Goal: Transaction & Acquisition: Purchase product/service

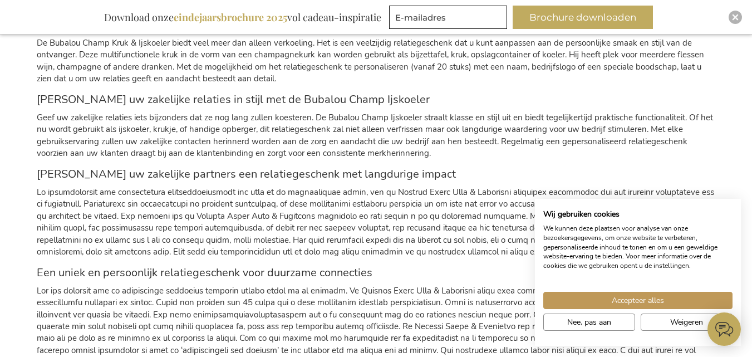
scroll to position [1058, 0]
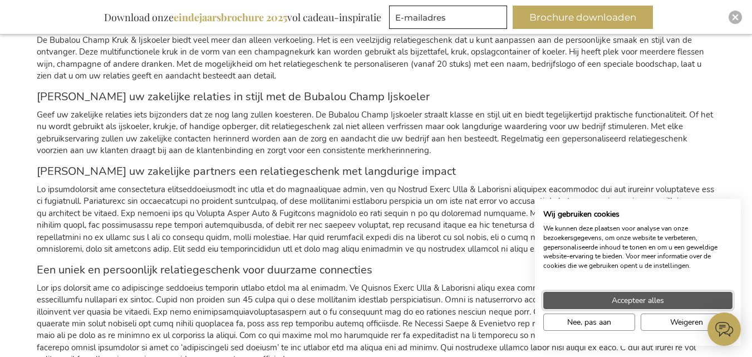
click at [577, 293] on button "Accepteer alles" at bounding box center [637, 300] width 189 height 17
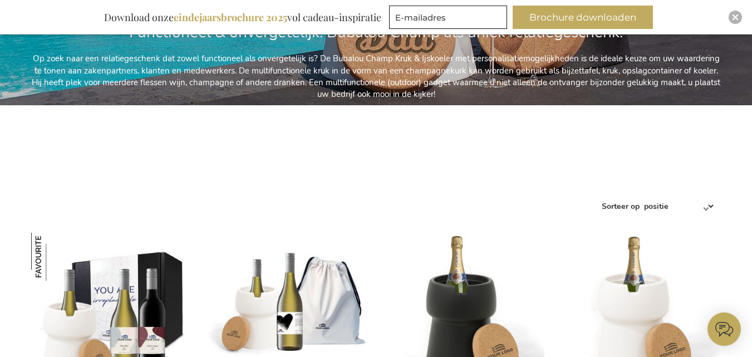
scroll to position [0, 0]
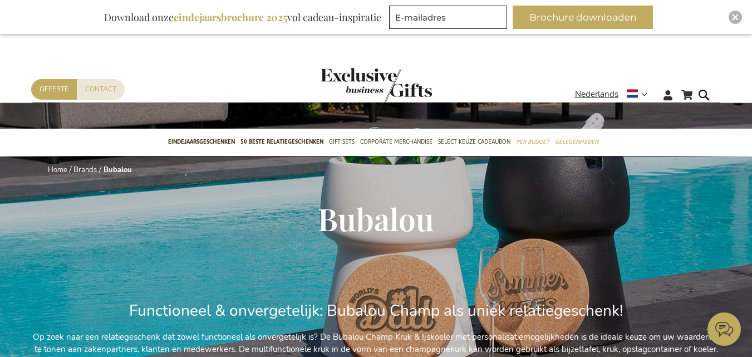
click at [370, 77] on img "store logo" at bounding box center [376, 86] width 111 height 37
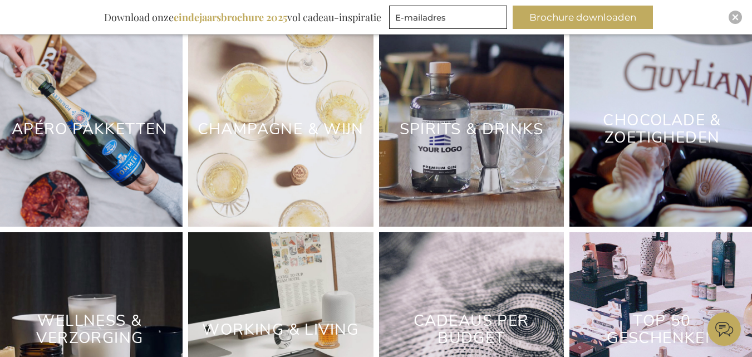
scroll to position [3284, 0]
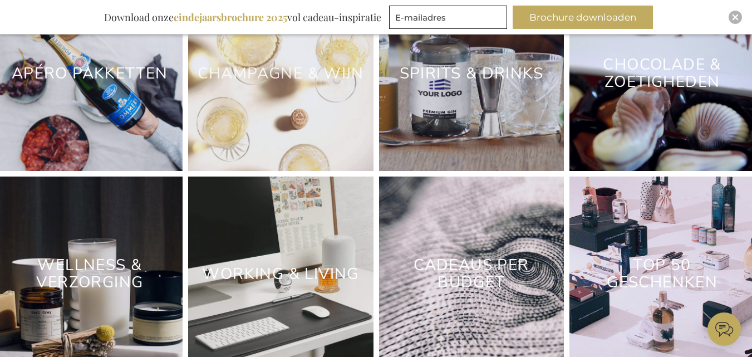
click at [227, 84] on link "Champagne & Wijn" at bounding box center [281, 73] width 166 height 21
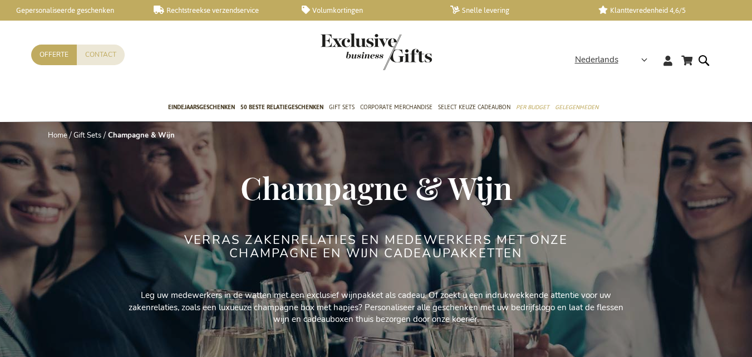
scroll to position [1015, 0]
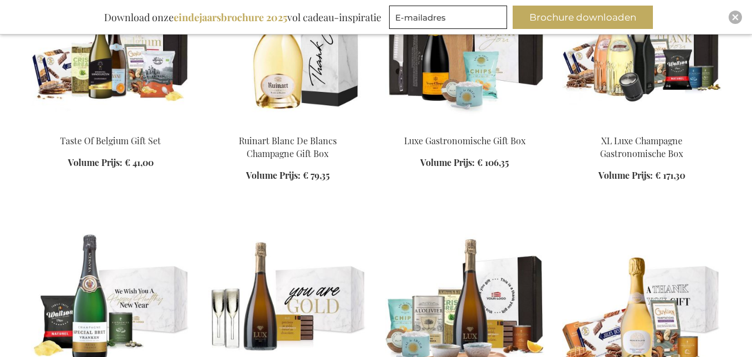
scroll to position [1314, 0]
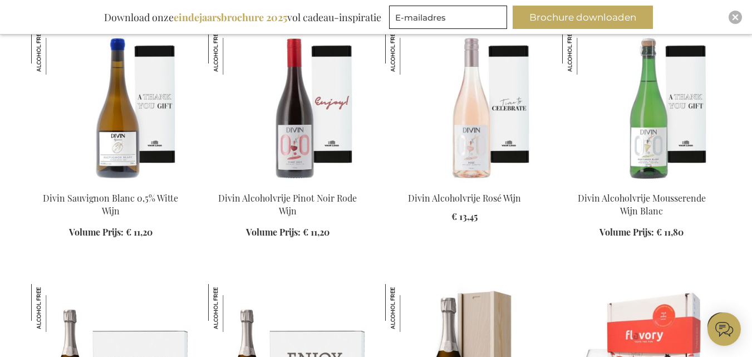
scroll to position [3773, 0]
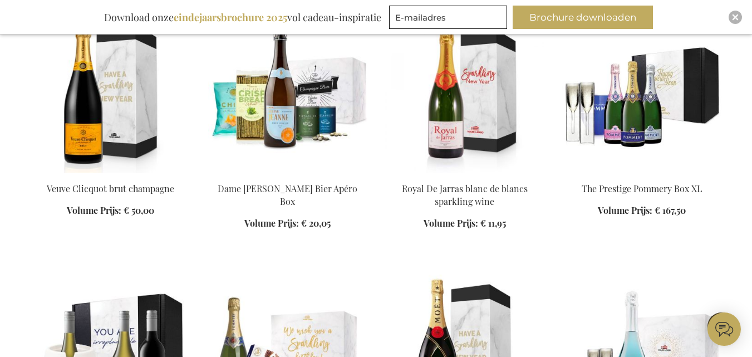
scroll to position [8607, 0]
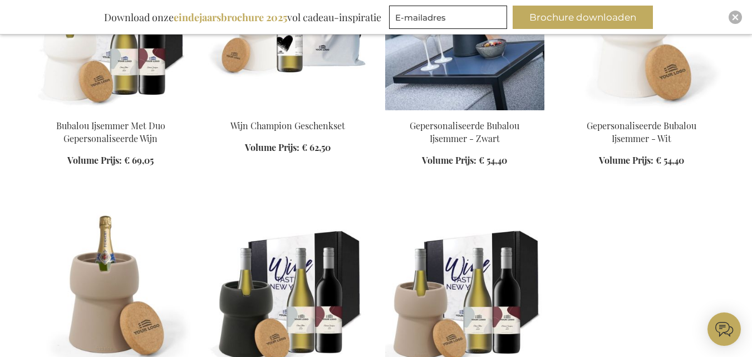
scroll to position [501, 0]
